Goal: Task Accomplishment & Management: Manage account settings

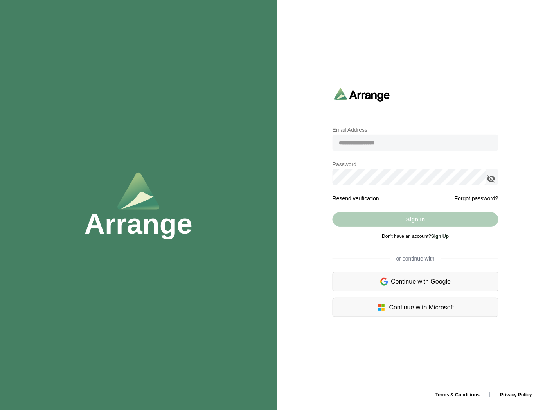
click at [366, 144] on input "email" at bounding box center [416, 143] width 166 height 16
type input "**********"
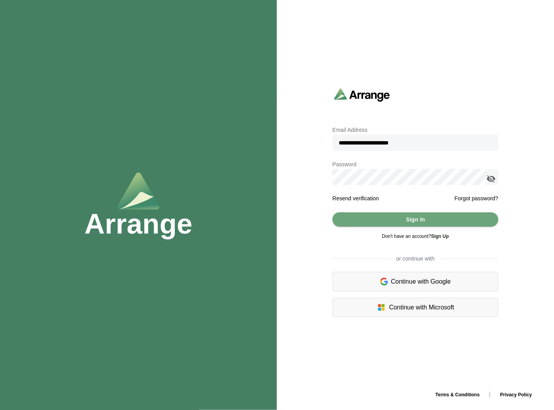
click at [495, 177] on icon "appended action" at bounding box center [491, 178] width 9 height 9
click at [402, 222] on button "Sign In" at bounding box center [416, 220] width 166 height 14
click at [394, 223] on button "Sign In" at bounding box center [416, 220] width 166 height 14
click at [351, 214] on button "Sign In" at bounding box center [416, 220] width 166 height 14
click at [412, 220] on span "Sign In" at bounding box center [416, 219] width 20 height 15
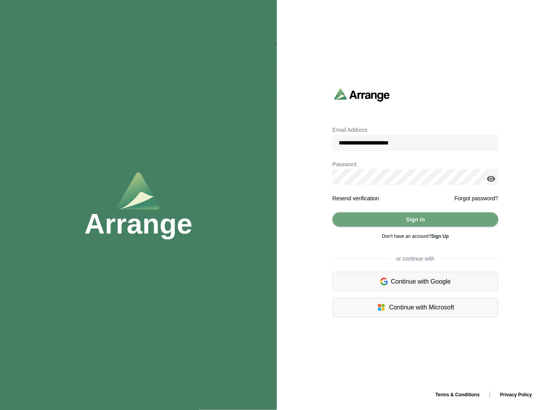
click at [491, 181] on icon "appended action" at bounding box center [491, 178] width 9 height 9
click at [391, 218] on button "Sign In" at bounding box center [416, 220] width 166 height 14
click at [489, 181] on icon "appended action" at bounding box center [491, 178] width 9 height 9
click at [407, 221] on span "Sign In" at bounding box center [416, 219] width 20 height 15
click at [393, 222] on button "Sign In" at bounding box center [416, 220] width 166 height 14
